Goal: Book appointment/travel/reservation

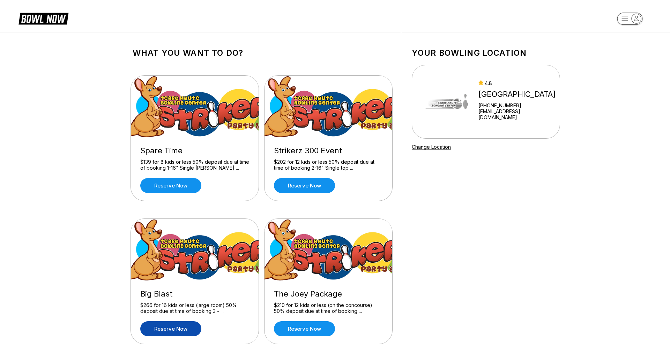
click at [181, 329] on link "Reserve now" at bounding box center [170, 329] width 61 height 15
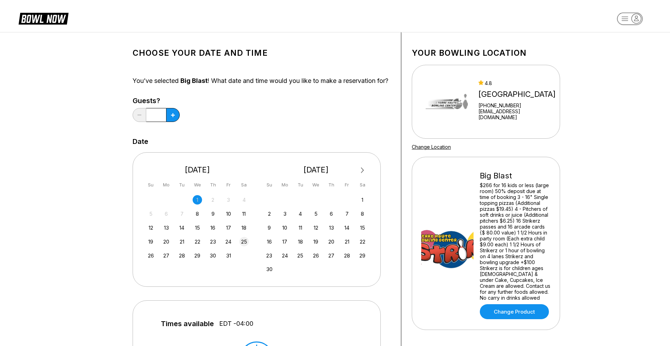
drag, startPoint x: 245, startPoint y: 250, endPoint x: 241, endPoint y: 252, distance: 4.9
click at [244, 247] on div "25" at bounding box center [243, 241] width 9 height 9
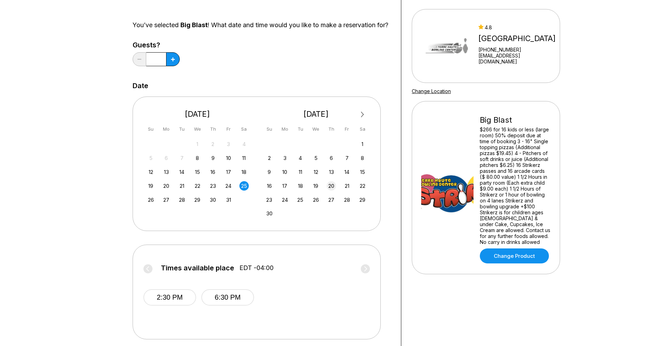
scroll to position [125, 0]
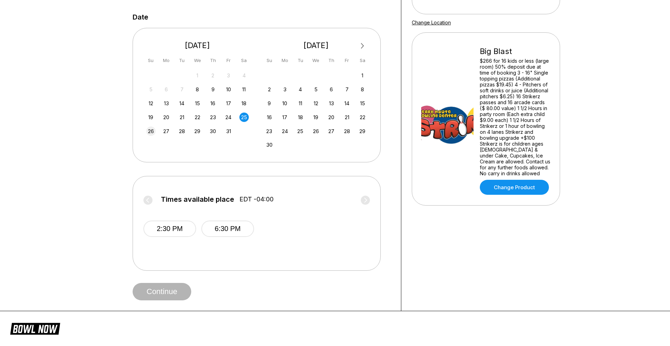
click at [155, 136] on div "26" at bounding box center [150, 131] width 9 height 9
click at [176, 237] on button "12:30 PM" at bounding box center [169, 229] width 53 height 16
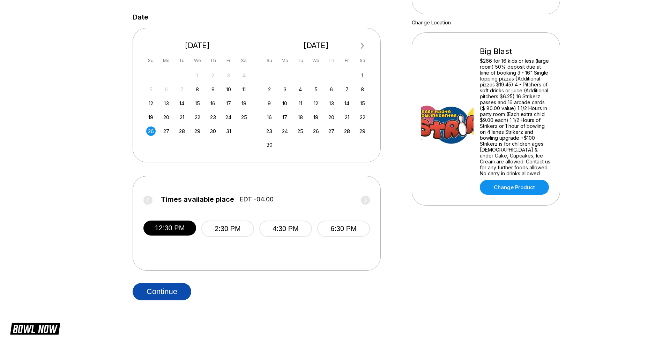
click at [172, 299] on button "Continue" at bounding box center [162, 291] width 59 height 17
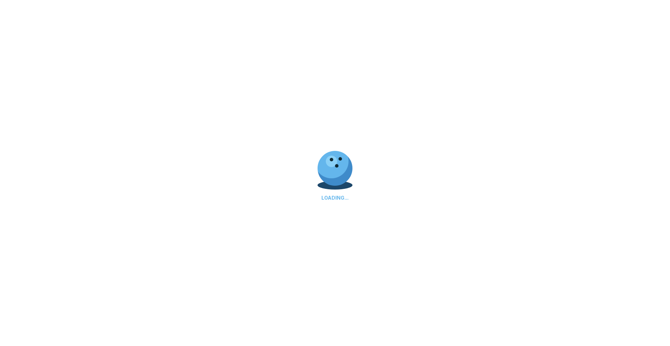
select select "**"
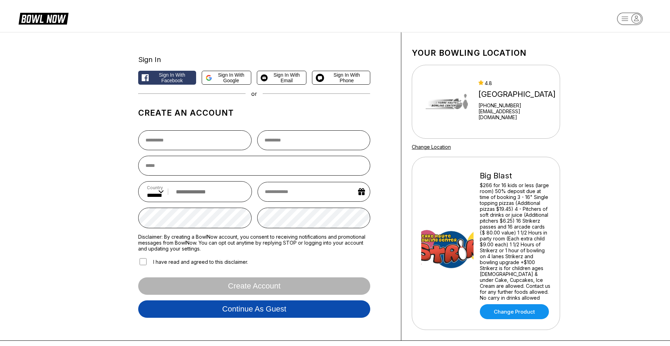
click at [261, 313] on button "Continue as guest" at bounding box center [254, 309] width 232 height 17
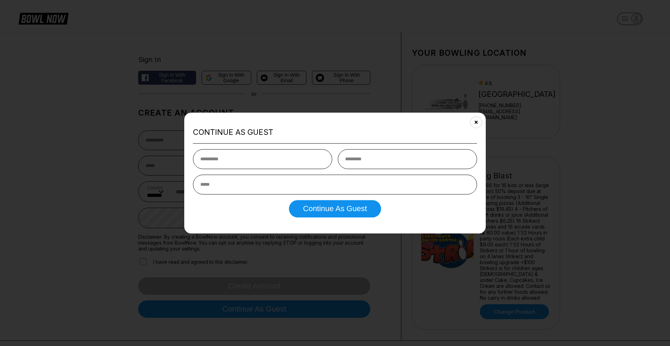
click at [263, 158] on input "text" at bounding box center [262, 159] width 139 height 20
type input "*****"
click at [368, 163] on input "*****" at bounding box center [407, 159] width 139 height 20
type input "******"
click at [269, 185] on input "email" at bounding box center [335, 185] width 284 height 20
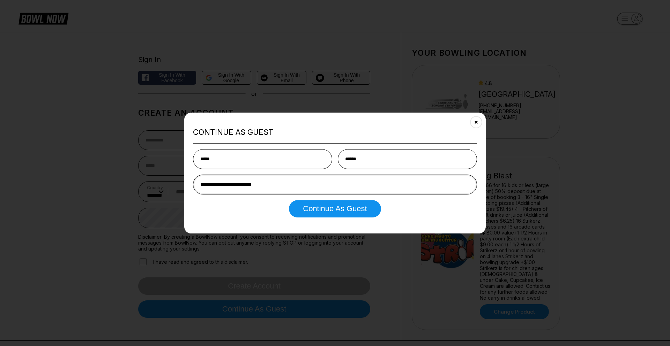
type input "**********"
click at [289, 200] on button "Continue as Guest" at bounding box center [335, 208] width 92 height 17
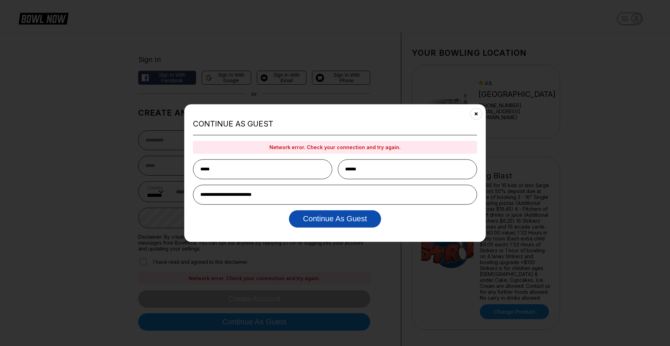
click at [321, 223] on button "Continue as Guest" at bounding box center [335, 218] width 92 height 17
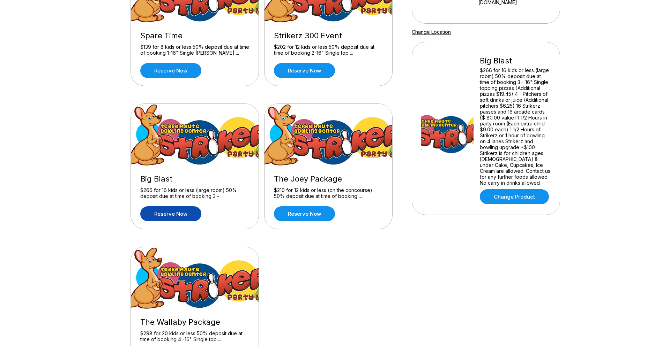
scroll to position [188, 0]
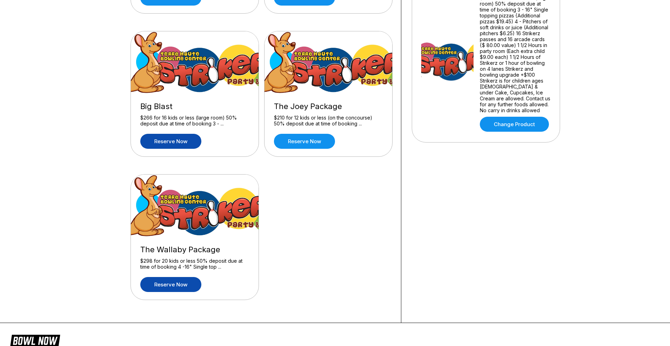
click at [181, 287] on link "Reserve now" at bounding box center [170, 284] width 61 height 15
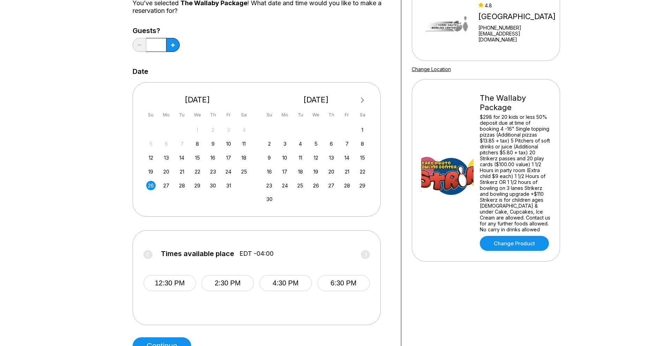
scroll to position [127, 0]
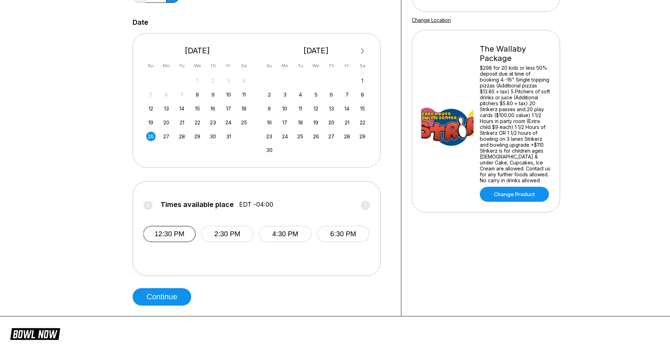
click at [172, 237] on button "12:30 PM" at bounding box center [169, 234] width 53 height 16
click at [168, 300] on button "Continue" at bounding box center [162, 297] width 59 height 17
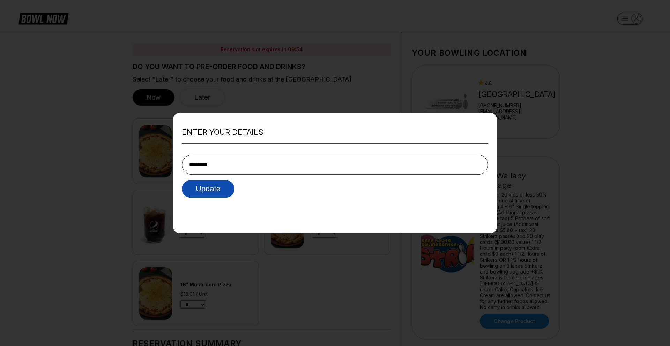
type input "**********"
click at [217, 192] on button "Update" at bounding box center [208, 188] width 53 height 17
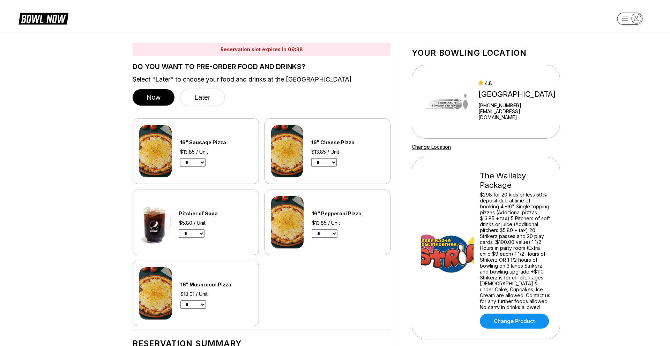
click at [201, 232] on select "* *" at bounding box center [191, 234] width 25 height 8
click at [179, 230] on select "* *" at bounding box center [191, 234] width 25 height 8
click at [196, 235] on select "* *" at bounding box center [191, 234] width 25 height 8
click at [179, 230] on select "* *" at bounding box center [191, 234] width 25 height 8
click at [202, 236] on select "* *" at bounding box center [191, 234] width 25 height 8
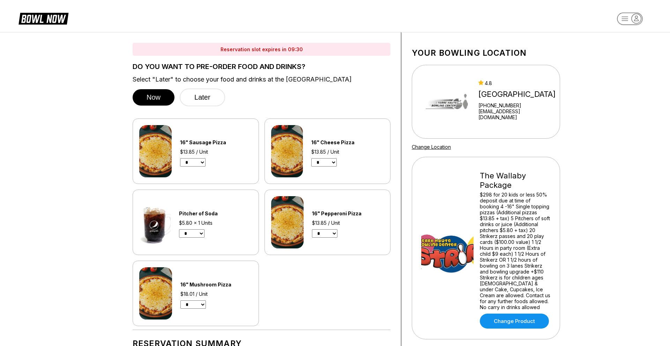
select select "*"
click at [179, 230] on select "* *" at bounding box center [191, 234] width 25 height 8
click at [223, 220] on div "$5.80 / Unit" at bounding box center [209, 223] width 60 height 6
click at [328, 166] on select "* *" at bounding box center [323, 162] width 25 height 8
click at [359, 162] on div "16" Cheese Pizza $13.85 / Unit * *" at bounding box center [342, 151] width 63 height 31
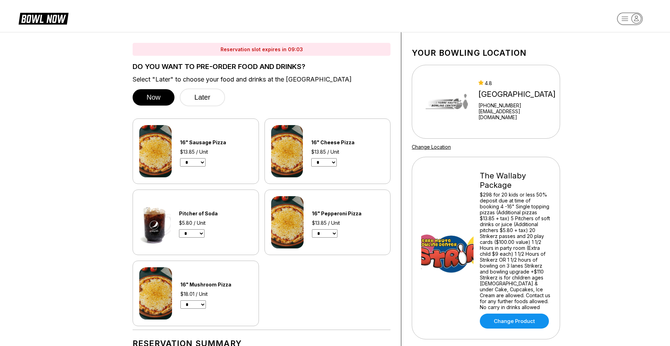
click at [331, 165] on select "* *" at bounding box center [323, 162] width 25 height 8
click at [352, 167] on div "16" Cheese Pizza $13.85 / Unit * *" at bounding box center [342, 151] width 63 height 31
click at [334, 235] on select "* *" at bounding box center [324, 234] width 25 height 8
click at [312, 230] on select "* *" at bounding box center [324, 234] width 25 height 8
click at [332, 234] on select "* *" at bounding box center [324, 234] width 25 height 8
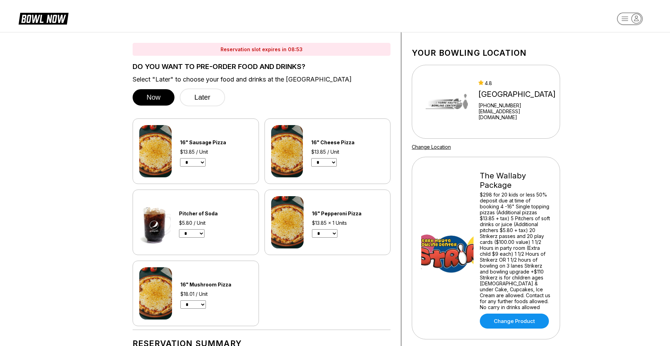
select select "*"
click at [312, 230] on select "* *" at bounding box center [324, 234] width 25 height 8
click at [327, 238] on select "* *" at bounding box center [324, 234] width 25 height 8
click at [217, 102] on button "Later" at bounding box center [202, 98] width 45 height 18
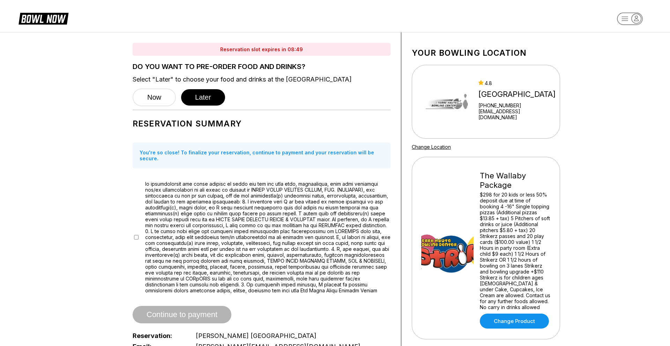
click at [180, 312] on span "Continue to payment" at bounding box center [182, 315] width 99 height 7
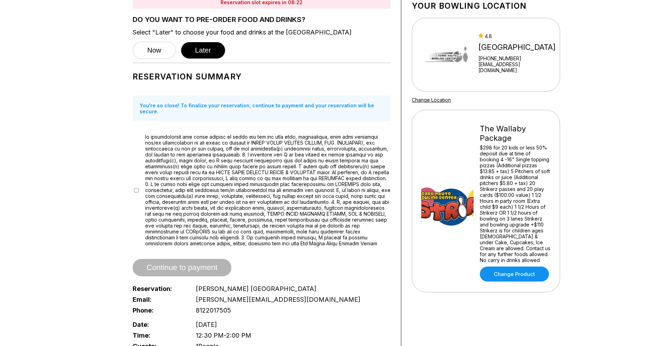
scroll to position [174, 0]
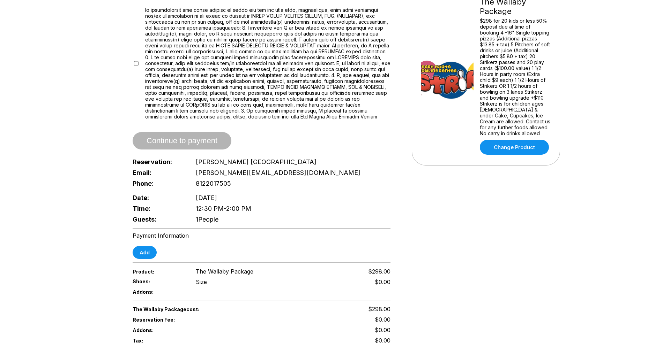
click at [229, 158] on span "[PERSON_NAME] [GEOGRAPHIC_DATA]" at bounding box center [256, 161] width 121 height 7
click at [219, 145] on div "Reservation Summary You're so close! To finalize your reservation, continue to …" at bounding box center [262, 82] width 258 height 285
click at [218, 143] on div "Continue to payment" at bounding box center [262, 140] width 258 height 17
click at [144, 247] on button "Add" at bounding box center [145, 252] width 24 height 13
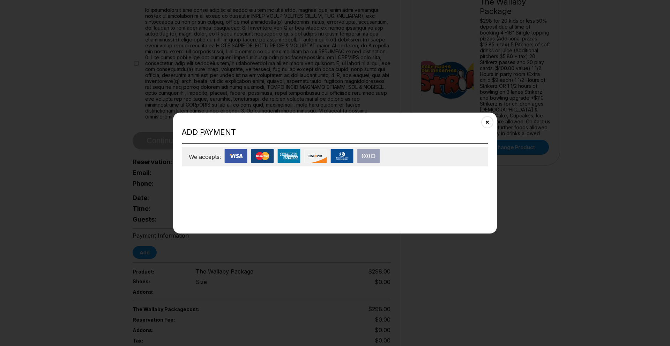
click at [264, 160] on img at bounding box center [262, 156] width 23 height 14
click at [488, 121] on icon "Close" at bounding box center [488, 122] width 6 height 6
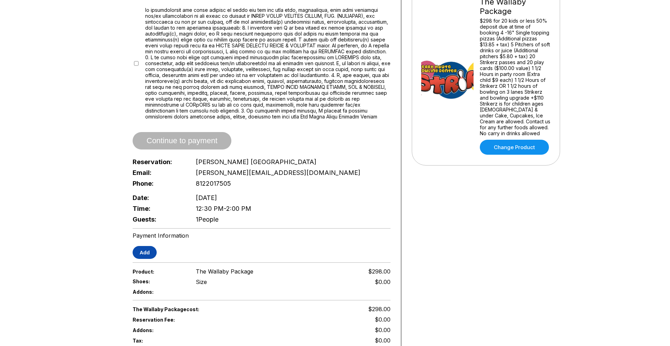
click at [133, 248] on button "Add" at bounding box center [145, 252] width 24 height 13
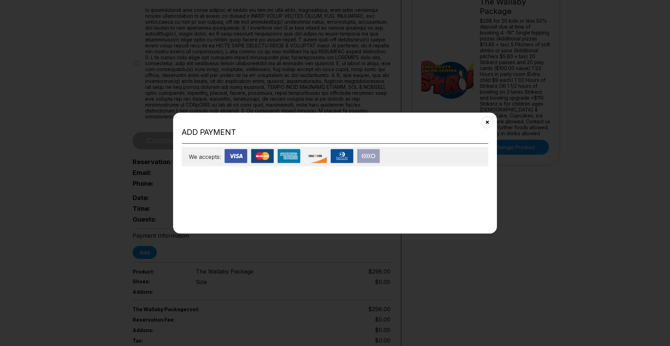
click at [496, 126] on div "Add payment We accepts:" at bounding box center [335, 173] width 324 height 121
click at [490, 125] on button "Close" at bounding box center [487, 121] width 17 height 17
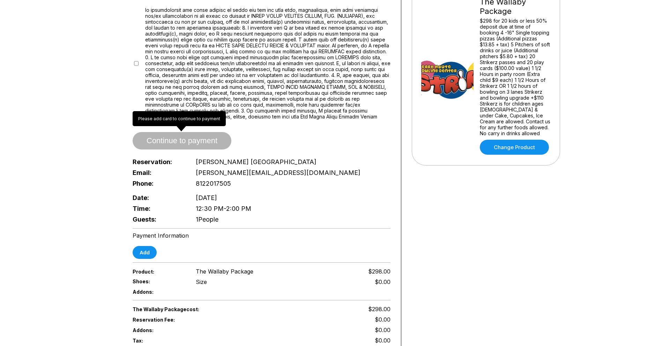
click at [168, 138] on span "Continue to payment" at bounding box center [182, 141] width 99 height 7
click at [167, 138] on span "Continue to payment" at bounding box center [182, 141] width 99 height 7
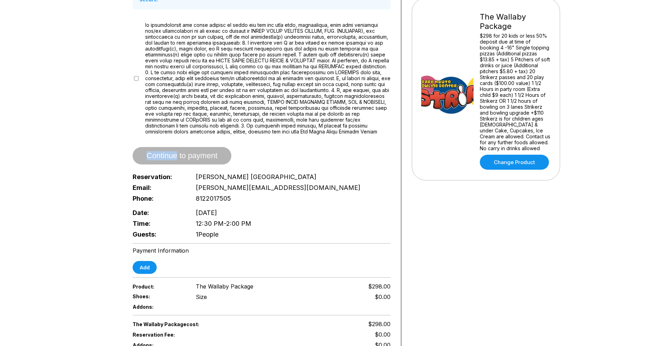
scroll to position [318, 0]
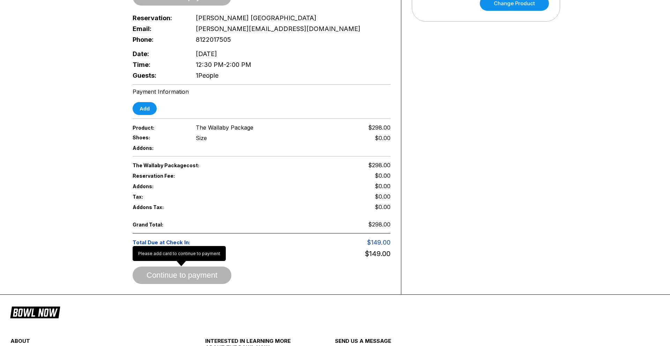
click at [188, 275] on div "Continue to payment" at bounding box center [182, 275] width 99 height 17
click at [187, 276] on div "Continue to payment" at bounding box center [182, 275] width 99 height 17
click at [187, 275] on div "Continue to payment" at bounding box center [182, 275] width 99 height 17
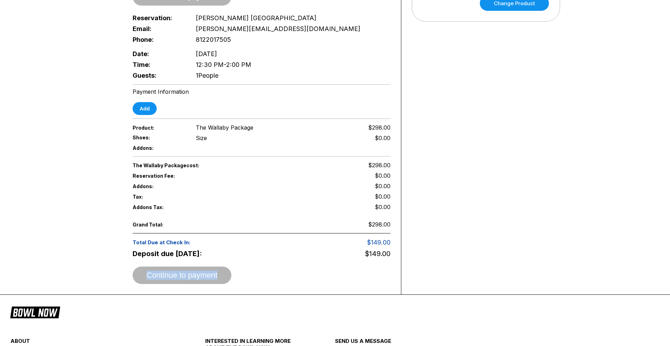
click at [187, 275] on div "Continue to payment" at bounding box center [182, 275] width 99 height 17
click at [187, 274] on div "Continue to payment" at bounding box center [182, 275] width 99 height 17
click at [150, 107] on button "Add" at bounding box center [145, 108] width 24 height 13
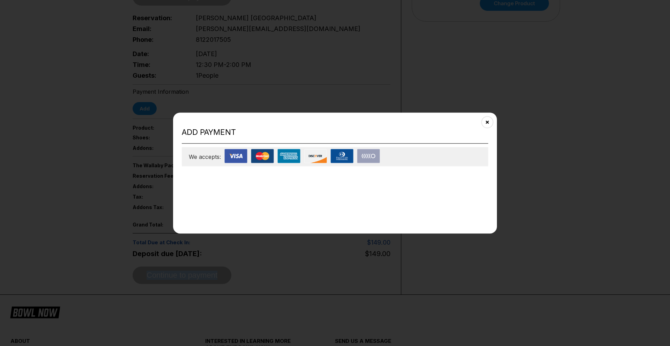
click at [227, 158] on img at bounding box center [235, 156] width 23 height 14
click at [260, 163] on img at bounding box center [262, 156] width 23 height 14
drag, startPoint x: 260, startPoint y: 163, endPoint x: 261, endPoint y: 225, distance: 62.1
click at [260, 162] on img at bounding box center [262, 156] width 23 height 14
drag, startPoint x: 261, startPoint y: 223, endPoint x: 261, endPoint y: 220, distance: 3.5
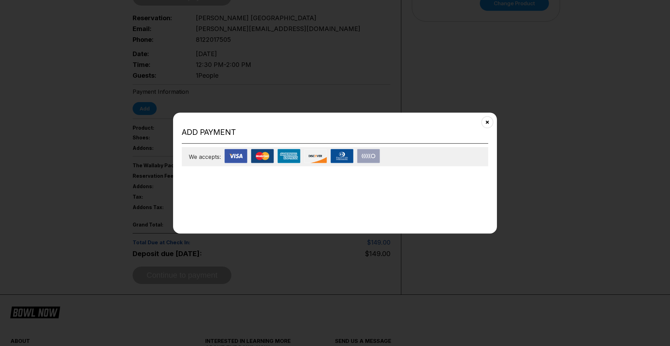
click at [261, 221] on div "Add payment We accepts:" at bounding box center [335, 173] width 324 height 121
click at [261, 219] on div "Add payment We accepts:" at bounding box center [335, 173] width 324 height 121
click at [278, 199] on div "Add payment We accepts:" at bounding box center [335, 173] width 324 height 121
click at [399, 191] on div "Add payment We accepts:" at bounding box center [335, 173] width 324 height 121
click at [399, 190] on div "Add payment We accepts:" at bounding box center [335, 173] width 324 height 121
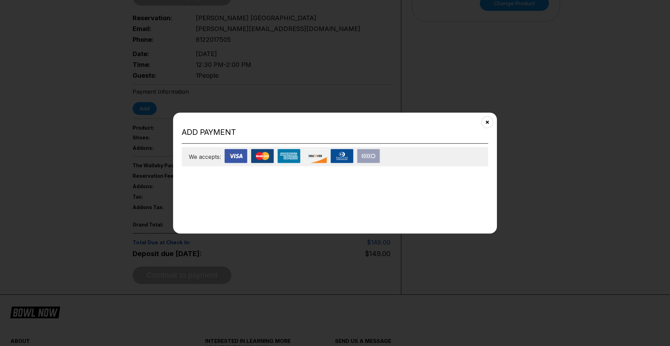
click at [251, 159] on div at bounding box center [303, 157] width 159 height 16
click at [254, 155] on img at bounding box center [262, 156] width 23 height 14
click at [258, 156] on img at bounding box center [262, 156] width 23 height 14
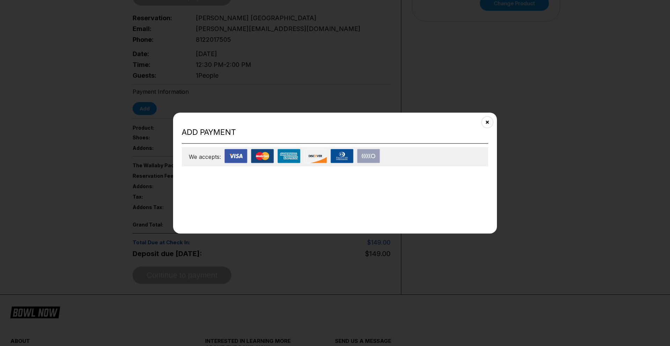
click at [258, 156] on img at bounding box center [262, 156] width 23 height 14
click at [261, 151] on img at bounding box center [262, 156] width 23 height 14
click at [209, 131] on h2 "Add payment" at bounding box center [335, 132] width 306 height 9
click at [256, 155] on img at bounding box center [262, 156] width 23 height 14
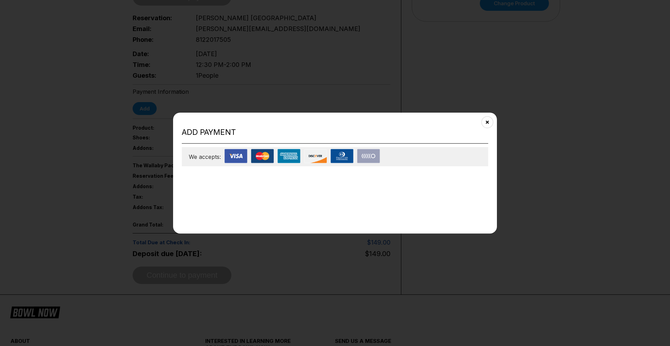
click at [255, 155] on img at bounding box center [262, 156] width 23 height 14
click at [363, 155] on img at bounding box center [368, 156] width 23 height 14
drag, startPoint x: 342, startPoint y: 159, endPoint x: 338, endPoint y: 159, distance: 3.8
click at [341, 159] on img at bounding box center [341, 156] width 23 height 14
click at [324, 158] on img at bounding box center [315, 156] width 23 height 14
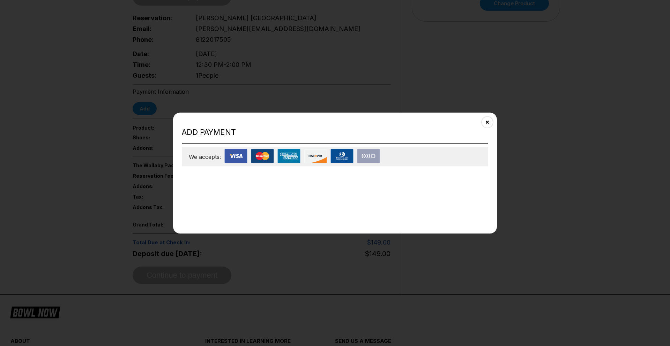
click at [441, 162] on div "We accepts:" at bounding box center [335, 156] width 306 height 19
drag, startPoint x: 353, startPoint y: 214, endPoint x: 211, endPoint y: 189, distance: 144.2
click at [354, 204] on div "Add payment We accepts:" at bounding box center [335, 173] width 324 height 121
click at [181, 191] on div "Add payment We accepts:" at bounding box center [335, 173] width 324 height 121
click at [254, 190] on div "Add payment We accepts:" at bounding box center [335, 173] width 324 height 121
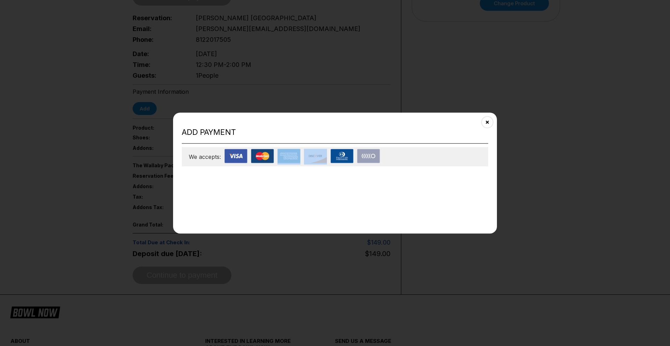
drag, startPoint x: 335, startPoint y: 200, endPoint x: 342, endPoint y: 200, distance: 7.0
click at [342, 200] on div "Add payment We accepts:" at bounding box center [335, 173] width 324 height 121
click at [349, 199] on div "Add payment We accepts:" at bounding box center [335, 173] width 324 height 121
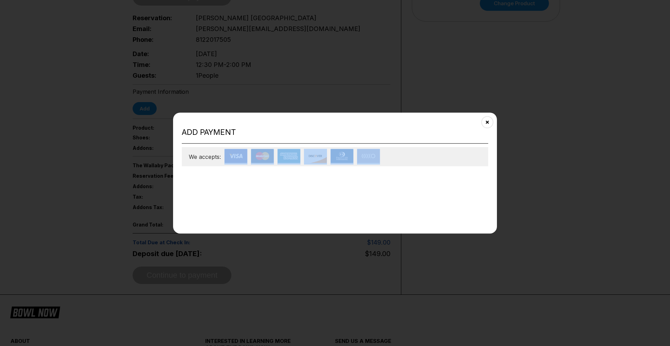
click at [348, 198] on div "Add payment We accepts:" at bounding box center [335, 173] width 324 height 121
click at [271, 156] on img at bounding box center [262, 156] width 23 height 14
drag, startPoint x: 271, startPoint y: 156, endPoint x: 275, endPoint y: 155, distance: 4.3
click at [271, 156] on img at bounding box center [262, 156] width 23 height 14
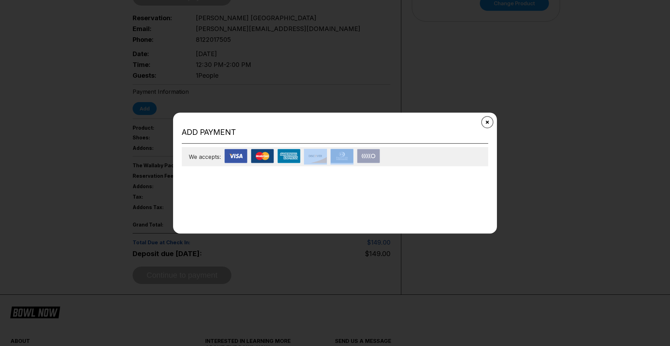
click at [481, 121] on button "Close" at bounding box center [487, 121] width 17 height 17
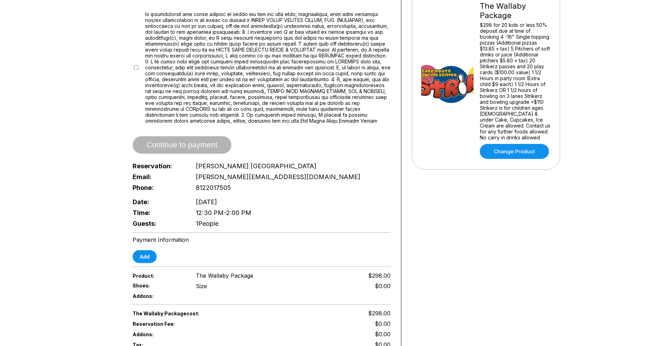
scroll to position [169, 0]
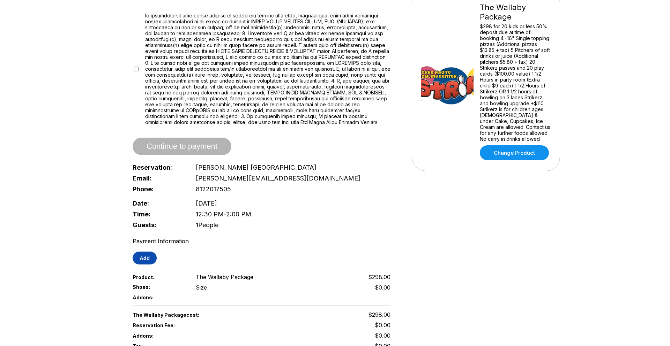
click at [144, 253] on button "Add" at bounding box center [145, 258] width 24 height 13
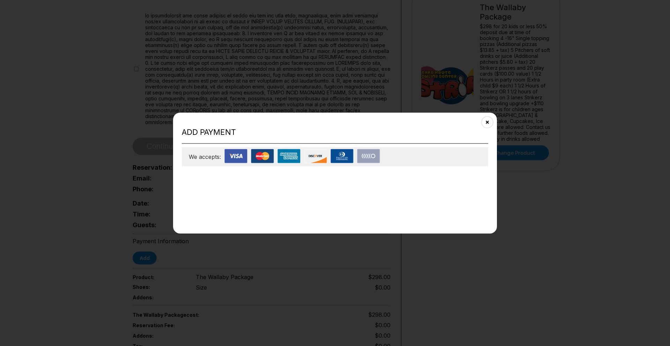
drag, startPoint x: 292, startPoint y: 159, endPoint x: 287, endPoint y: 151, distance: 9.2
click at [292, 158] on img at bounding box center [288, 156] width 23 height 14
click at [261, 159] on img at bounding box center [262, 156] width 23 height 14
click at [316, 159] on img at bounding box center [315, 156] width 23 height 14
click at [315, 157] on img at bounding box center [315, 156] width 23 height 14
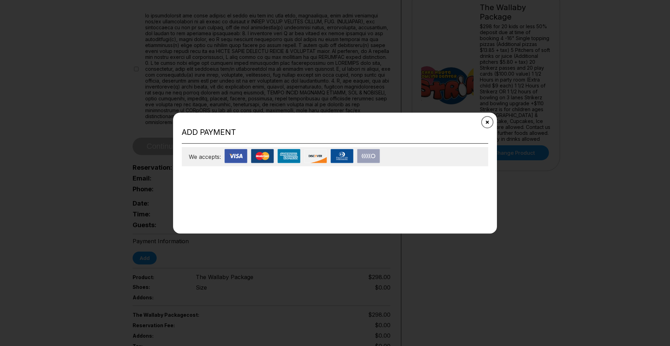
click at [486, 125] on button "Close" at bounding box center [487, 121] width 17 height 17
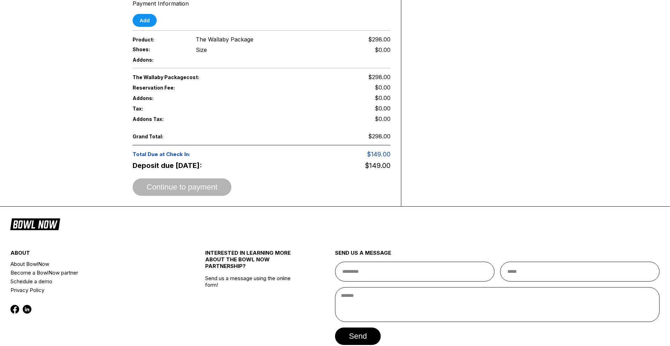
scroll to position [438, 0]
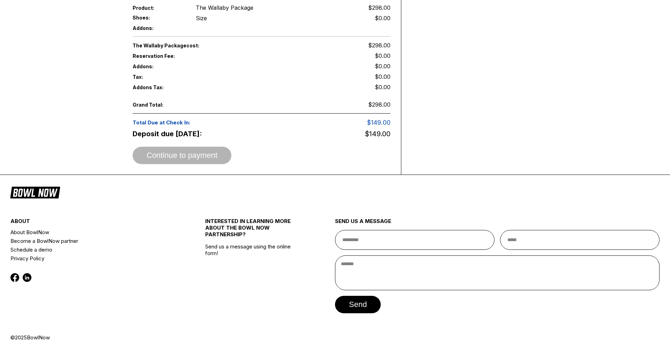
click at [217, 154] on span "Continue to payment" at bounding box center [182, 155] width 99 height 7
click at [193, 154] on div "Continue to payment" at bounding box center [182, 155] width 99 height 17
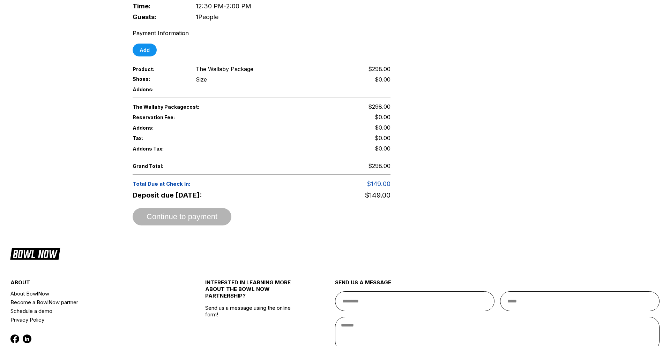
scroll to position [262, 0]
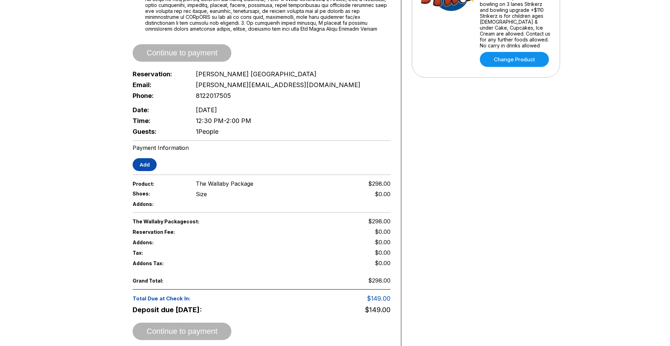
click at [146, 164] on button "Add" at bounding box center [145, 164] width 24 height 13
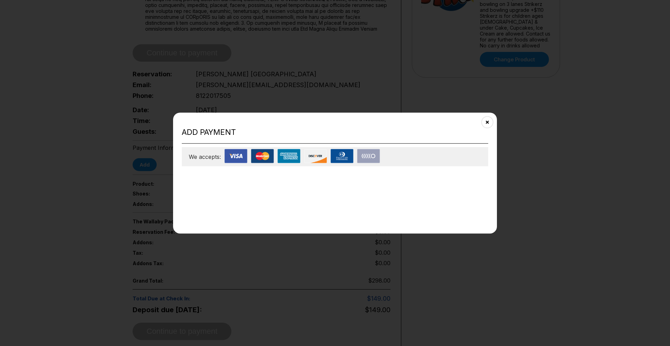
click at [254, 155] on img at bounding box center [262, 156] width 23 height 14
click at [255, 156] on img at bounding box center [262, 156] width 23 height 14
drag, startPoint x: 208, startPoint y: 164, endPoint x: 209, endPoint y: 159, distance: 5.2
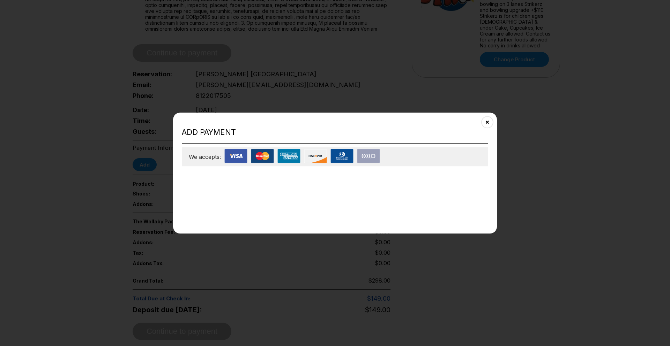
click at [208, 163] on div "We accepts:" at bounding box center [335, 156] width 306 height 19
click at [209, 159] on span "We accepts:" at bounding box center [205, 157] width 32 height 7
click at [267, 163] on img at bounding box center [262, 156] width 23 height 14
click at [368, 155] on img at bounding box center [368, 156] width 23 height 14
click at [364, 154] on img at bounding box center [368, 156] width 23 height 14
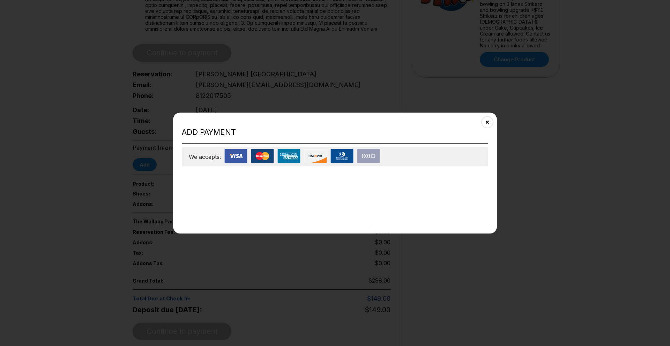
click at [284, 155] on img at bounding box center [288, 156] width 23 height 14
click at [259, 156] on img at bounding box center [262, 156] width 23 height 14
click at [489, 125] on button "Close" at bounding box center [487, 121] width 17 height 17
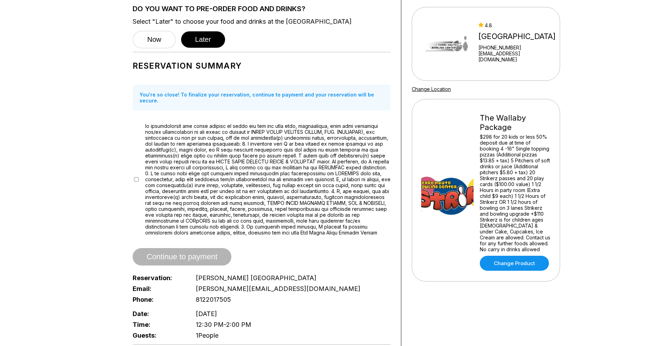
scroll to position [0, 0]
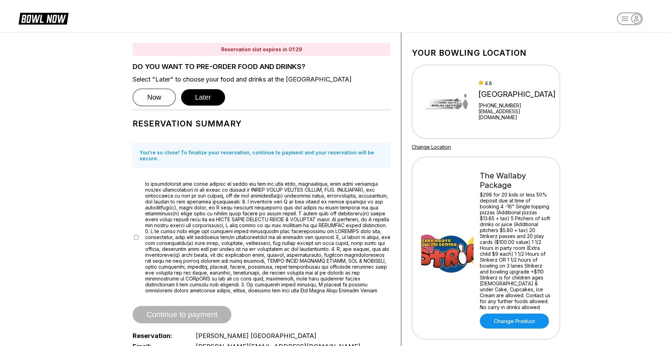
click at [162, 101] on button "Now" at bounding box center [154, 98] width 43 height 18
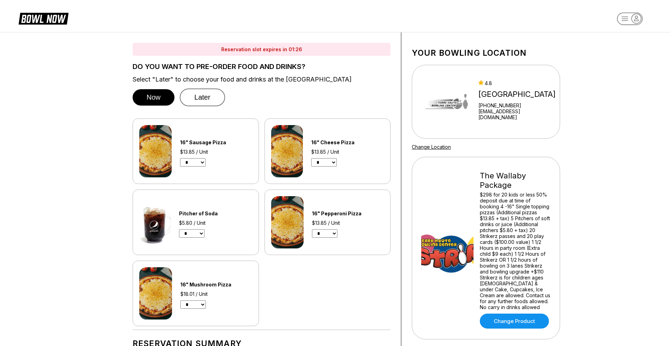
click at [200, 100] on button "Later" at bounding box center [202, 98] width 45 height 18
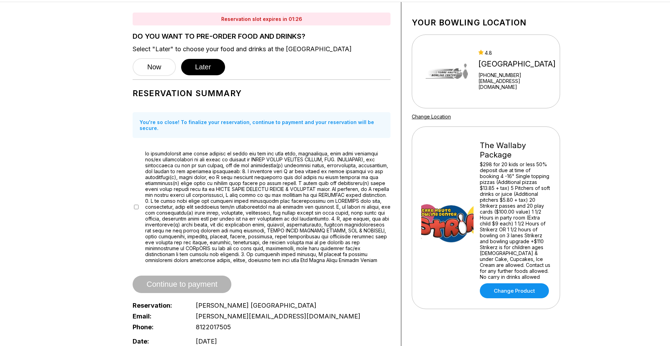
scroll to position [99, 0]
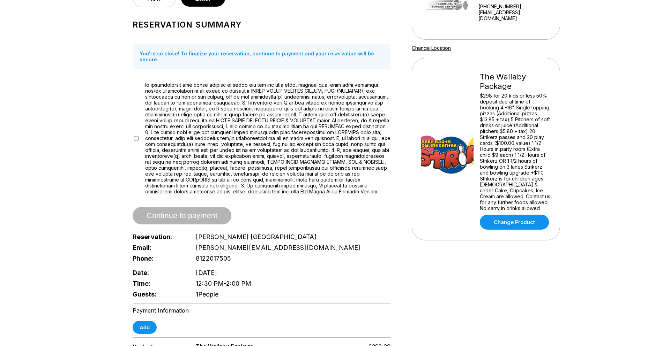
click at [181, 213] on span "Continue to payment" at bounding box center [182, 216] width 99 height 7
click at [182, 213] on span "Continue to payment" at bounding box center [182, 216] width 99 height 7
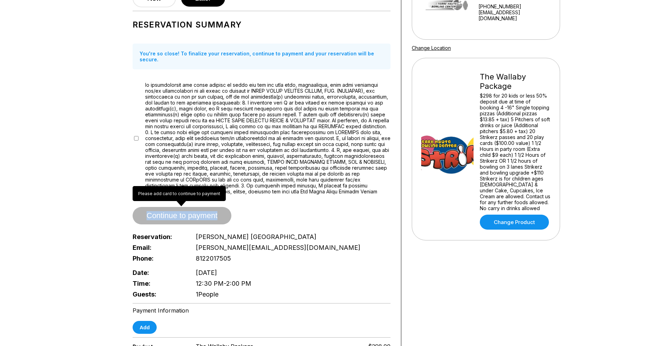
click at [182, 213] on span "Continue to payment" at bounding box center [182, 216] width 99 height 7
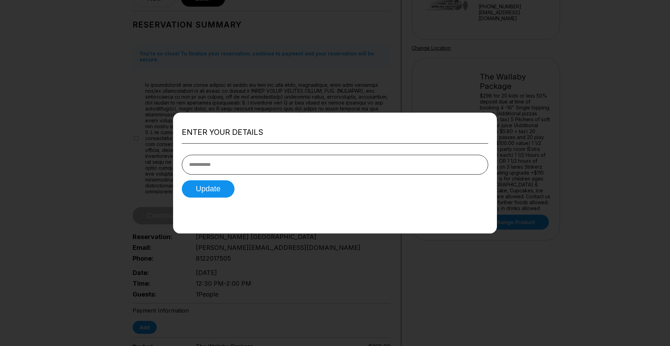
scroll to position [112, 0]
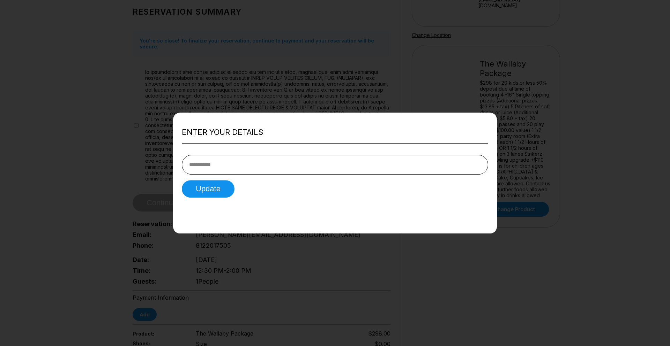
click at [268, 161] on input "tel" at bounding box center [335, 165] width 306 height 20
type input "**********"
click at [182, 180] on button "Update" at bounding box center [208, 188] width 53 height 17
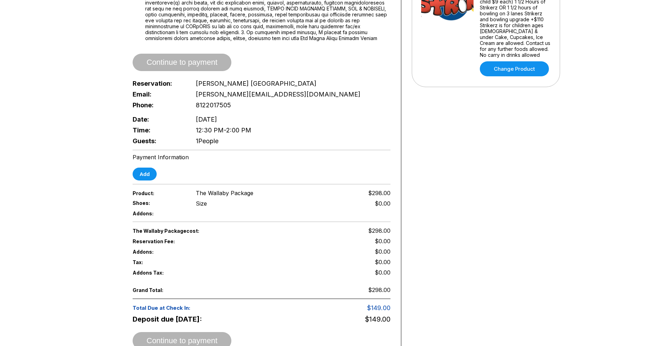
scroll to position [323, 0]
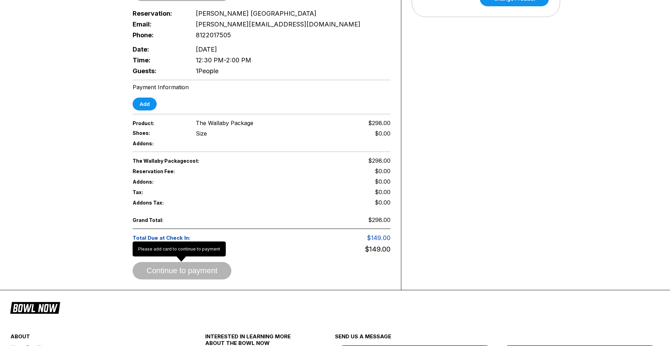
click at [179, 268] on span "Continue to payment" at bounding box center [182, 271] width 99 height 7
click at [150, 100] on button "Add" at bounding box center [145, 104] width 24 height 13
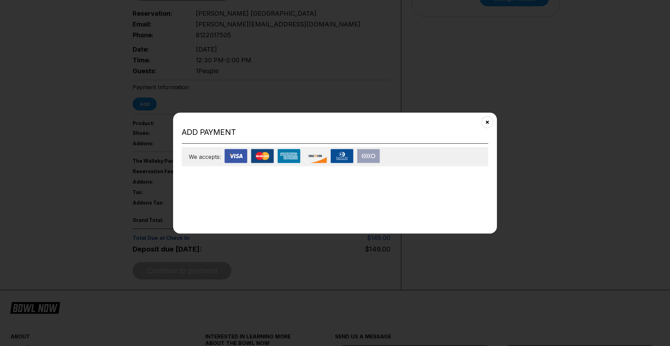
drag, startPoint x: 318, startPoint y: 191, endPoint x: 317, endPoint y: 184, distance: 6.7
click at [318, 189] on div "Add payment We accepts:" at bounding box center [335, 173] width 324 height 121
click at [317, 184] on div "Add payment We accepts:" at bounding box center [335, 173] width 324 height 121
drag, startPoint x: 317, startPoint y: 184, endPoint x: 315, endPoint y: 180, distance: 4.1
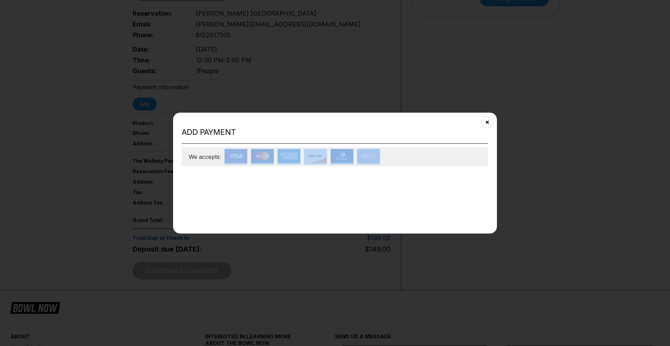
click at [317, 183] on div "Add payment We accepts:" at bounding box center [335, 173] width 324 height 121
click at [297, 153] on img at bounding box center [288, 156] width 23 height 14
click at [295, 154] on img at bounding box center [288, 156] width 23 height 14
click at [255, 158] on img at bounding box center [262, 156] width 23 height 14
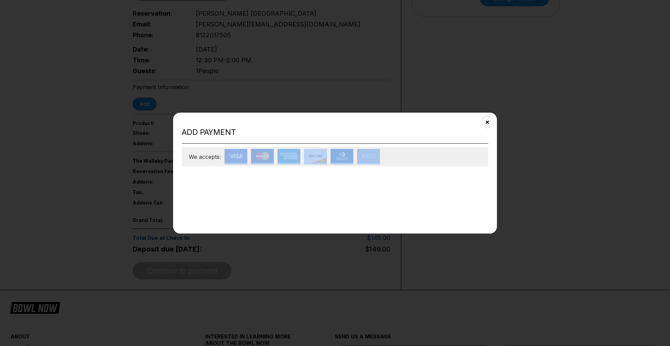
click at [256, 158] on img at bounding box center [262, 156] width 23 height 14
click at [256, 157] on img at bounding box center [262, 156] width 23 height 14
click at [489, 127] on button "Close" at bounding box center [487, 121] width 17 height 17
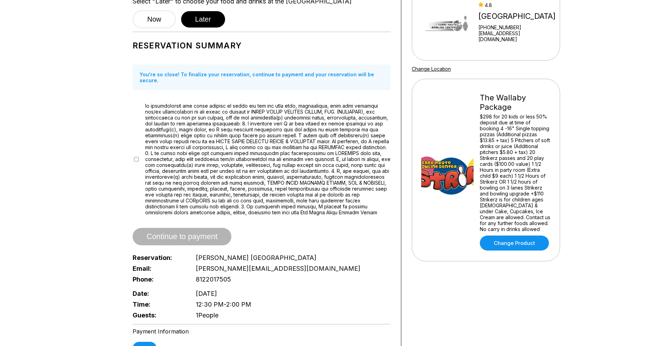
scroll to position [164, 0]
